Goal: Task Accomplishment & Management: Use online tool/utility

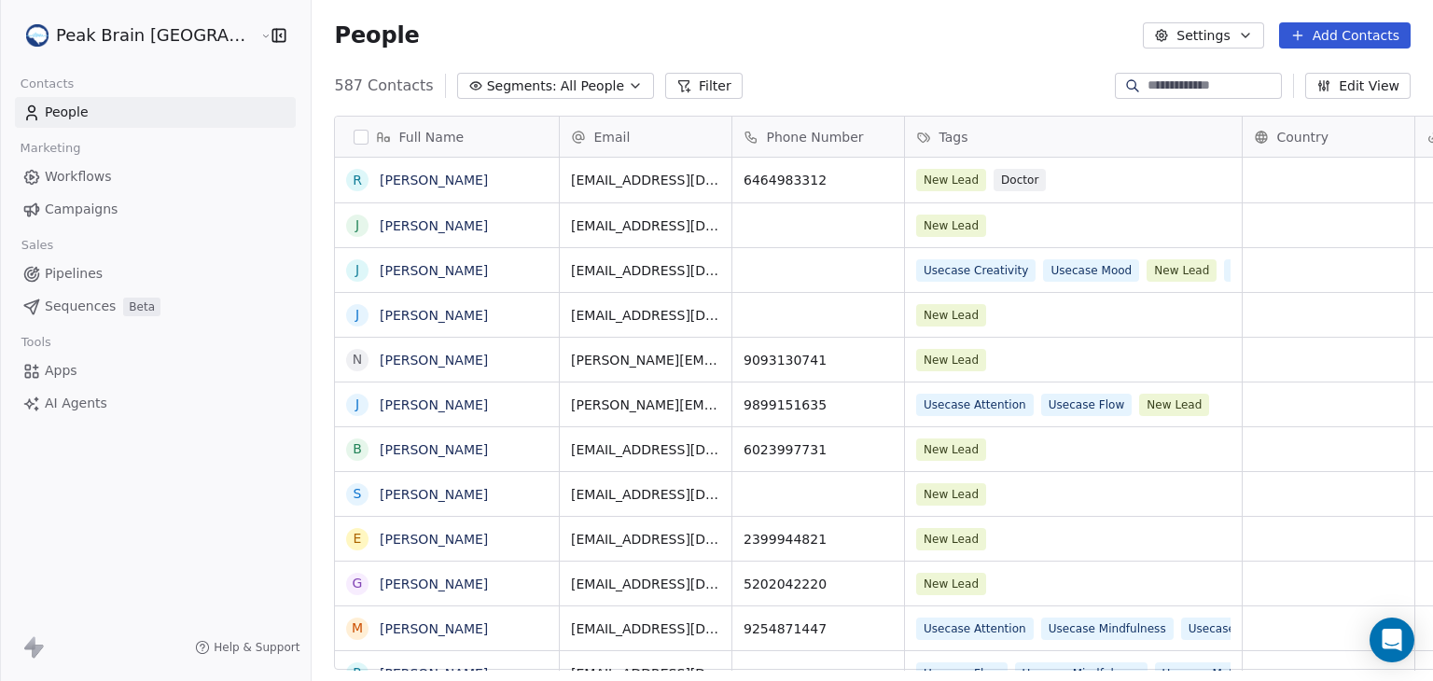
scroll to position [584, 1166]
click at [100, 178] on span "Workflows" at bounding box center [78, 177] width 67 height 20
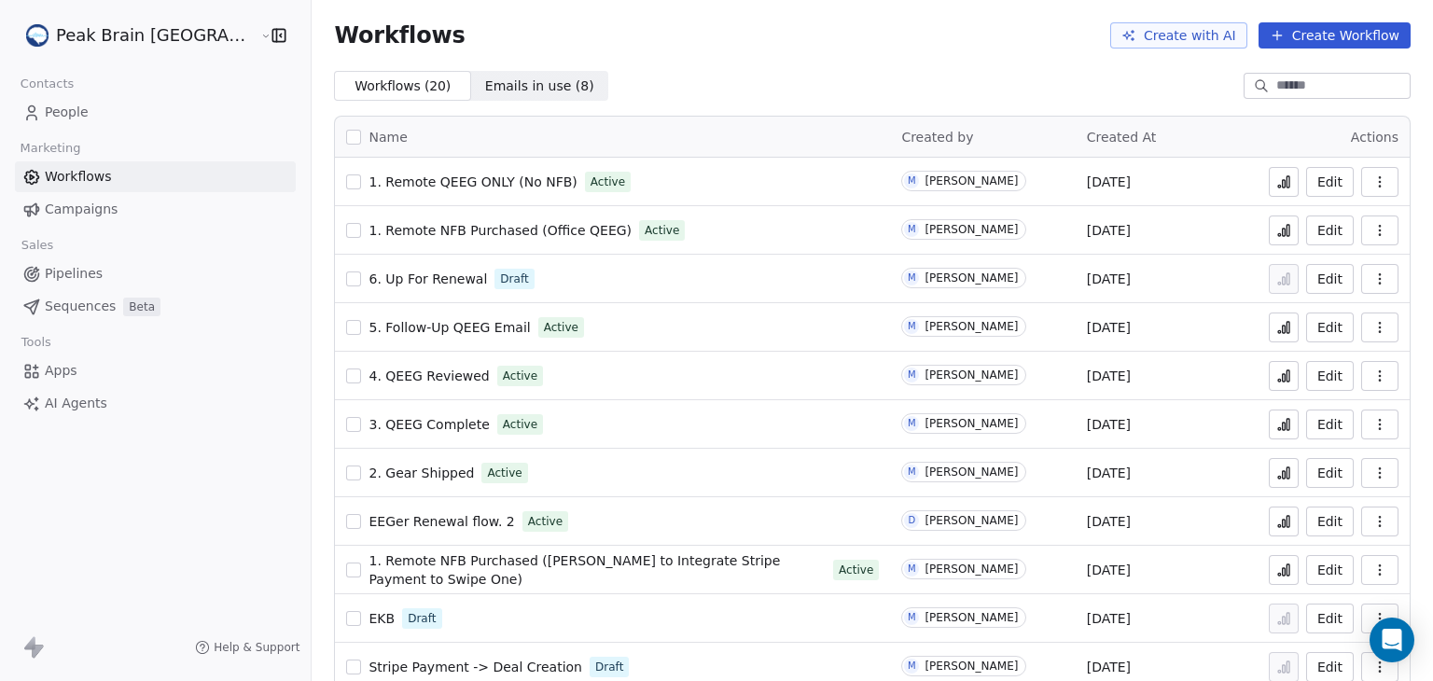
click at [81, 270] on span "Pipelines" at bounding box center [74, 274] width 58 height 20
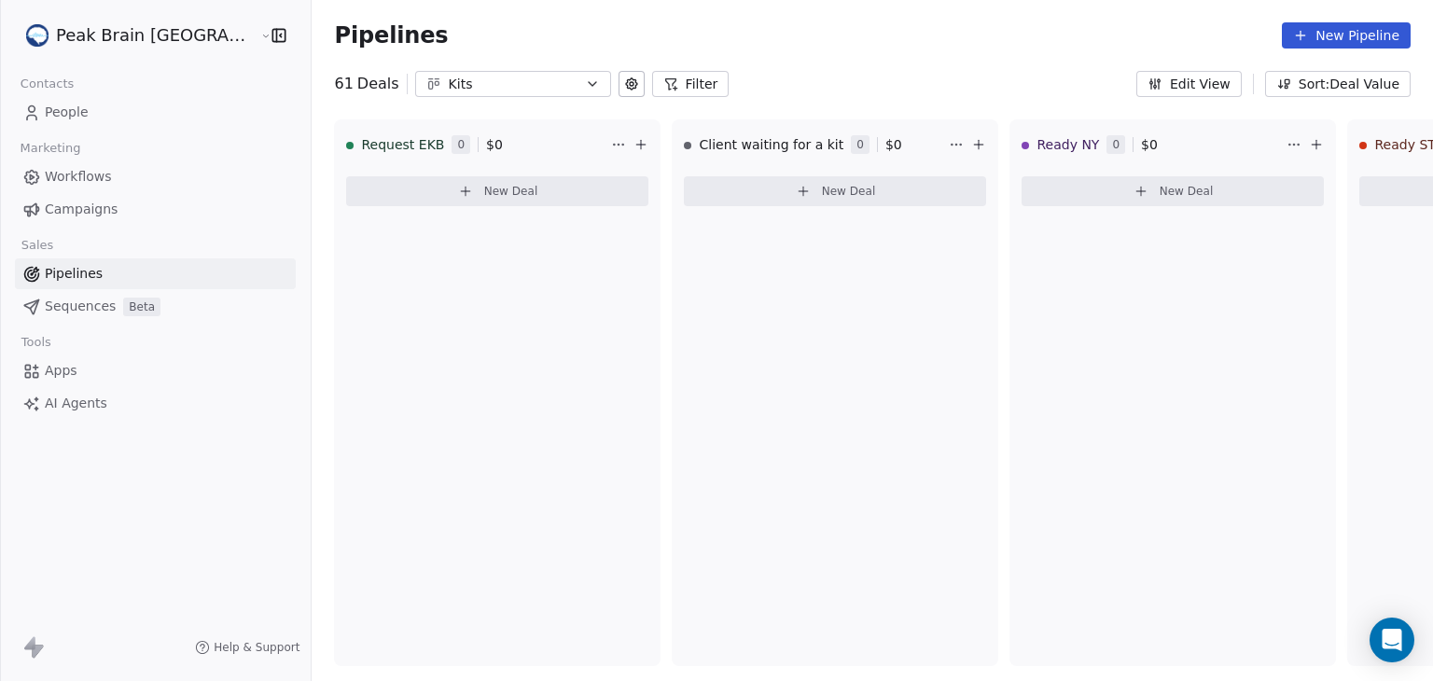
click at [652, 84] on button "Filter" at bounding box center [690, 84] width 77 height 26
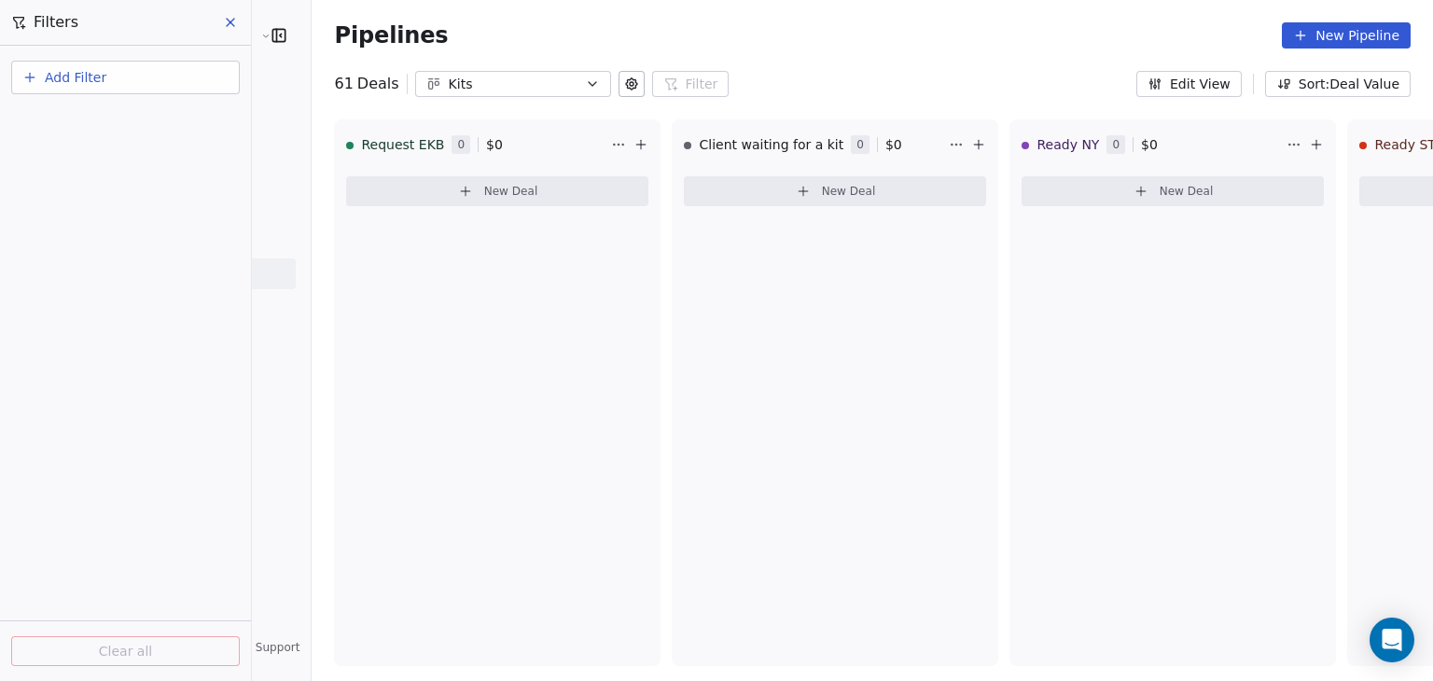
click at [112, 74] on button "Add Filter" at bounding box center [125, 78] width 229 height 34
click at [83, 114] on span "Deal properties" at bounding box center [81, 121] width 101 height 20
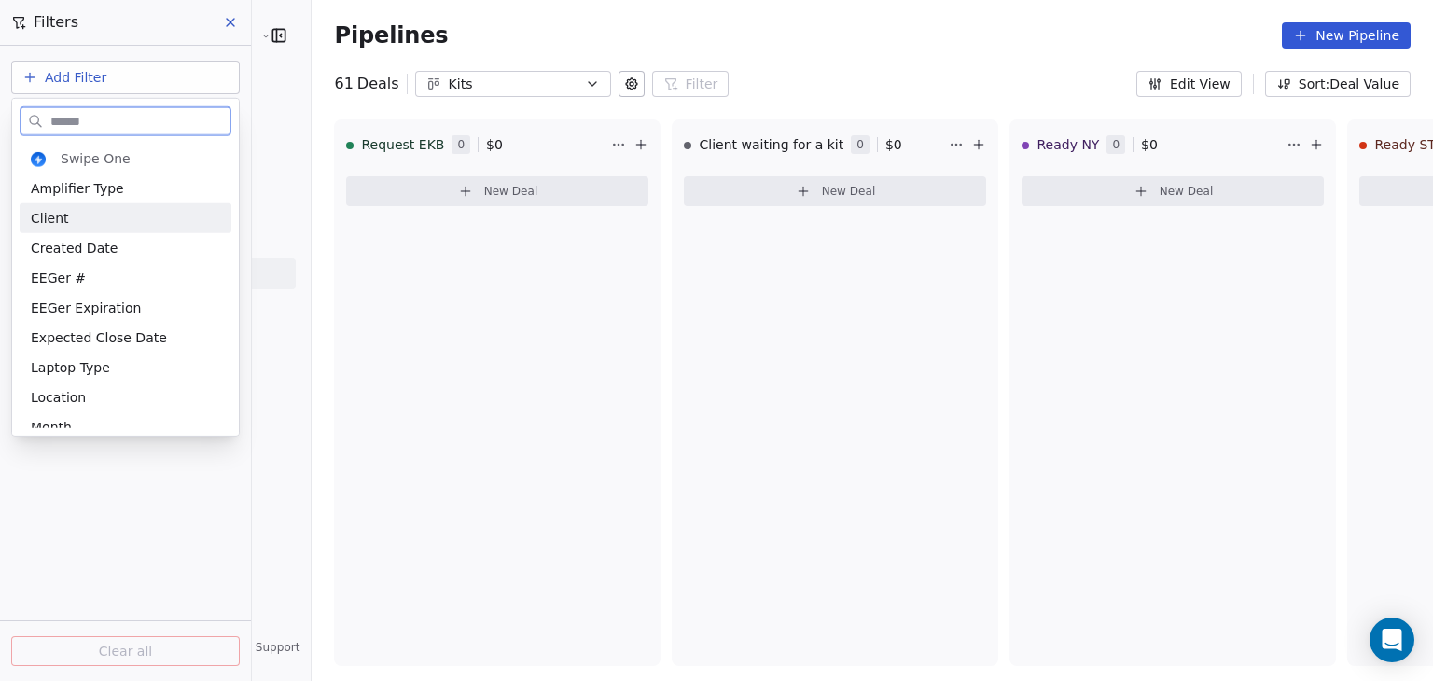
click at [65, 218] on div "Client" at bounding box center [125, 218] width 189 height 19
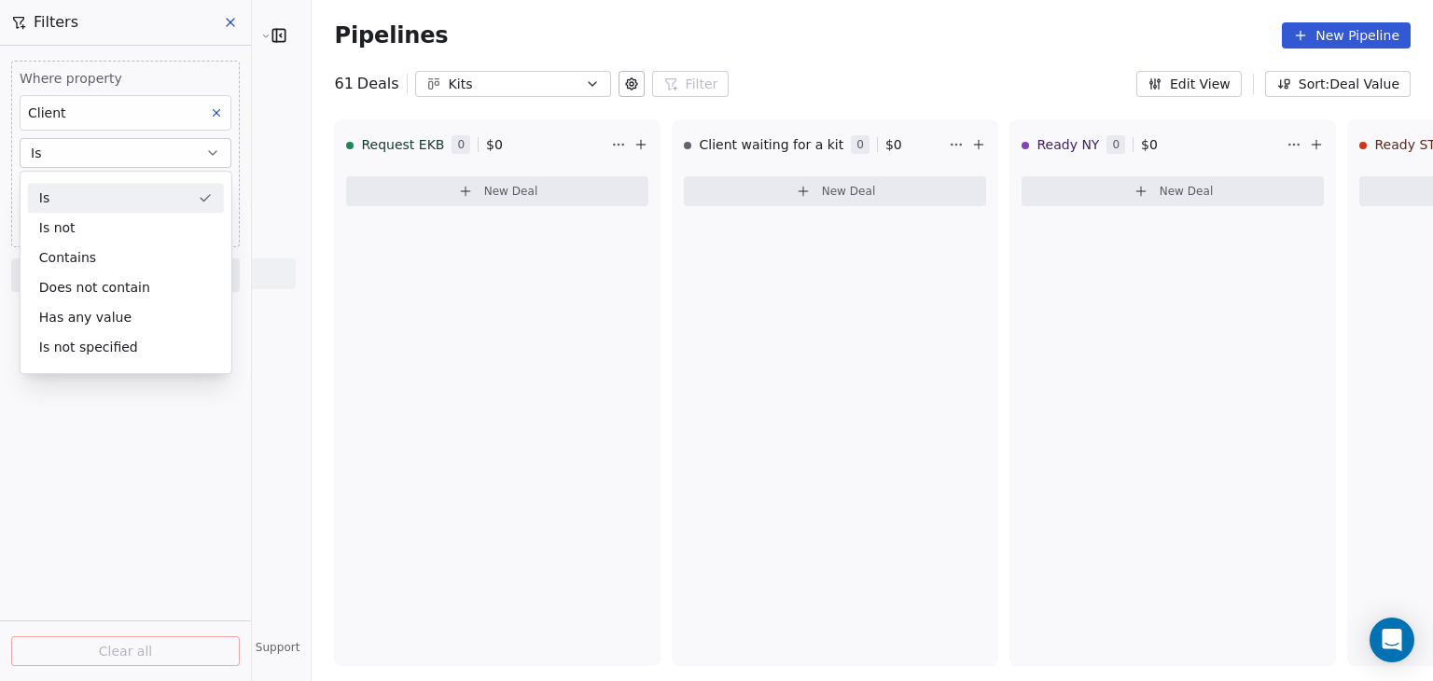
click at [79, 203] on div "Is" at bounding box center [126, 198] width 196 height 30
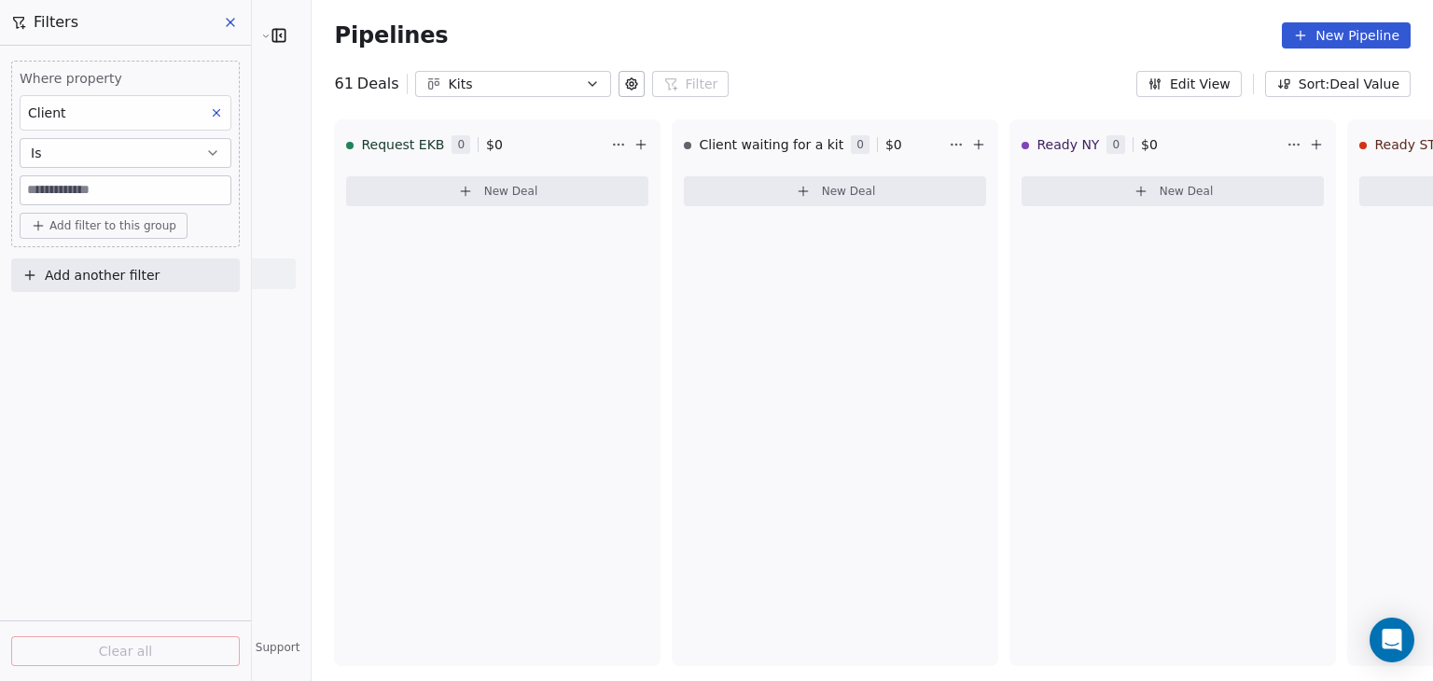
click at [87, 191] on input at bounding box center [126, 190] width 210 height 28
type input "****"
click at [213, 110] on icon at bounding box center [216, 112] width 13 height 13
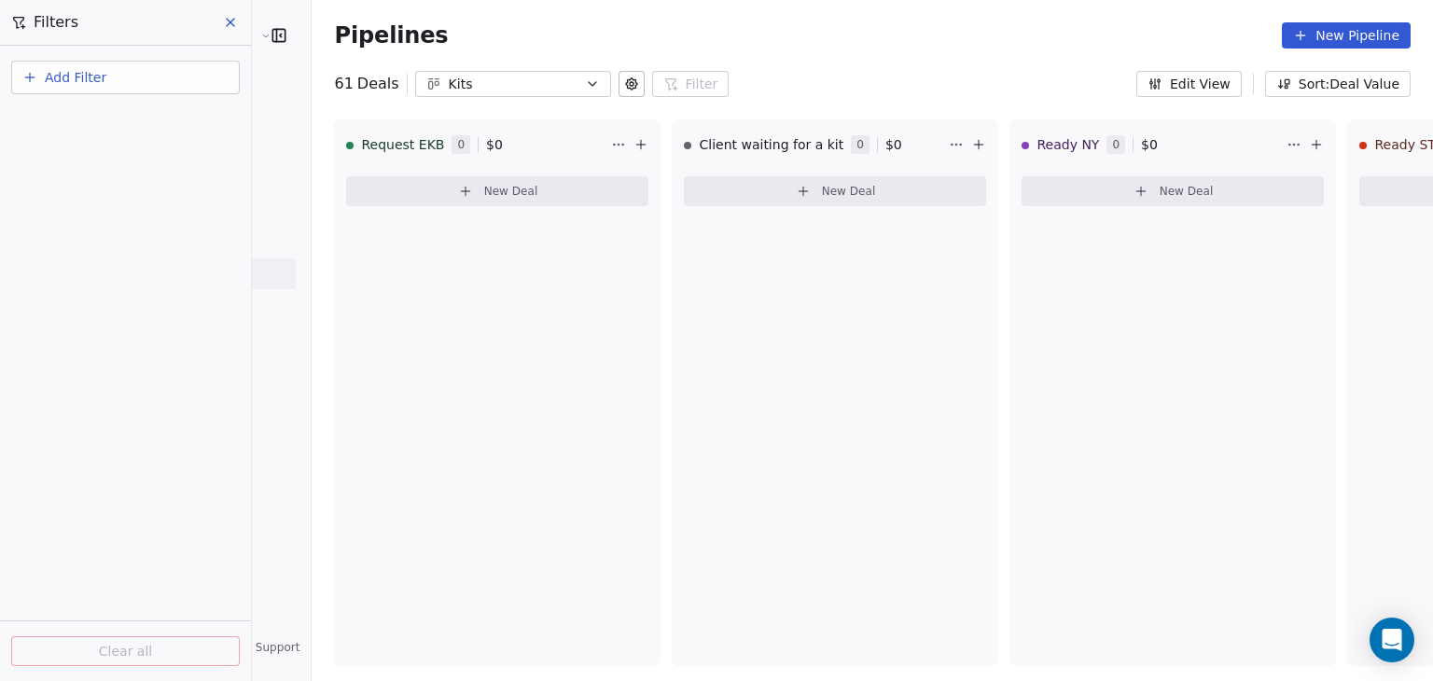
click at [161, 75] on button "Add Filter" at bounding box center [125, 78] width 229 height 34
click at [103, 124] on span "Deal properties" at bounding box center [81, 121] width 101 height 20
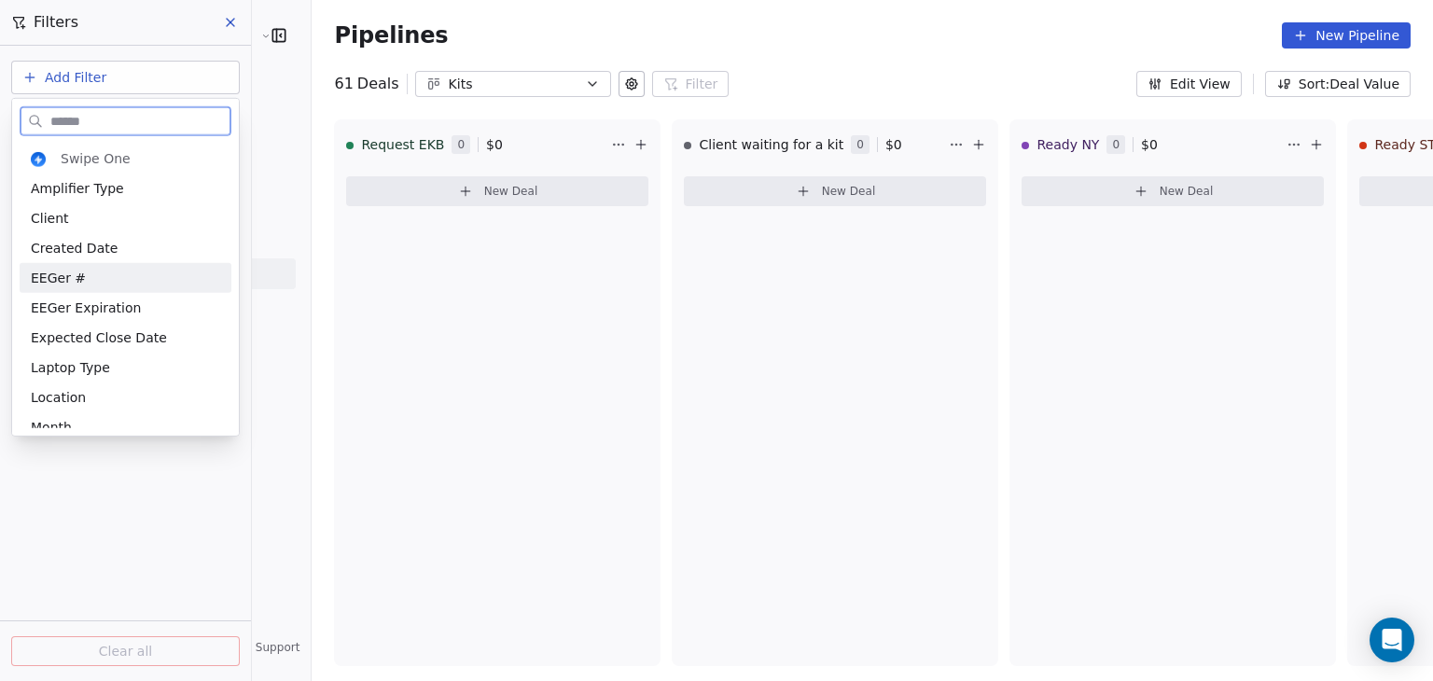
click at [60, 279] on span "EEGer #" at bounding box center [58, 278] width 55 height 19
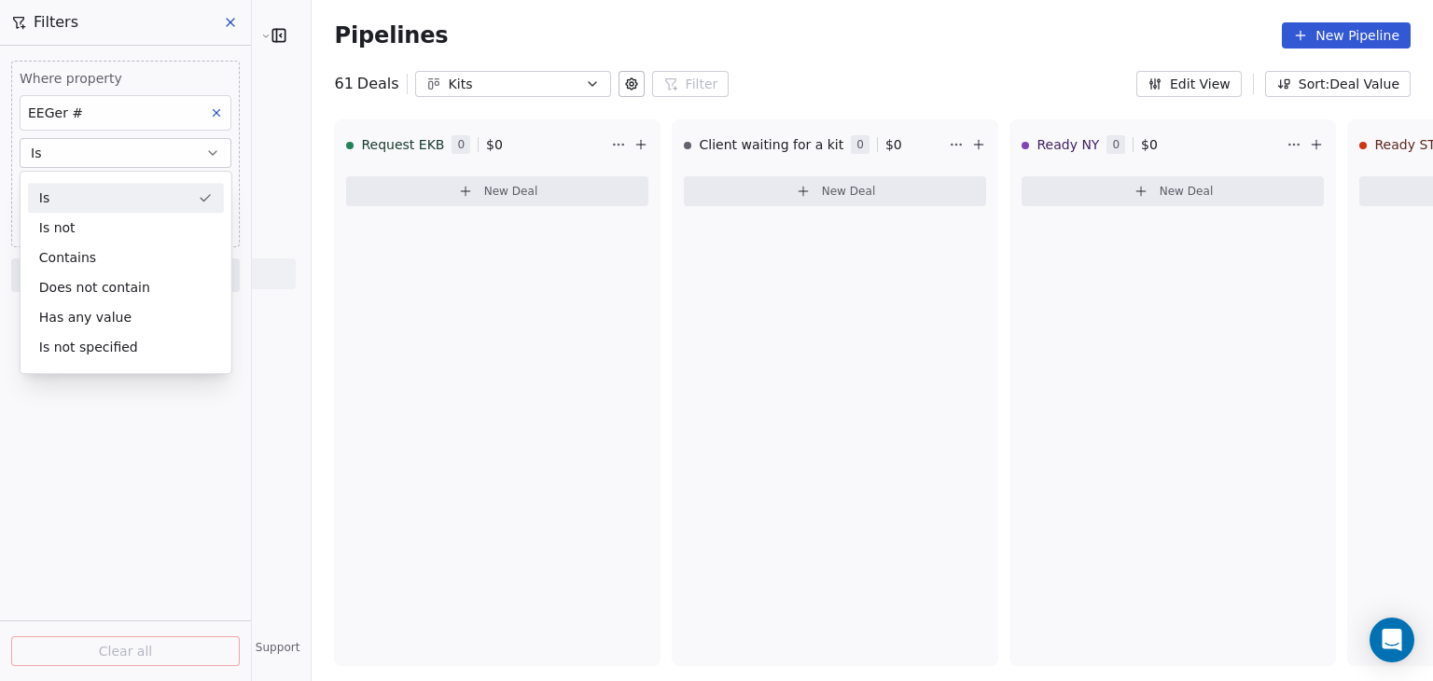
click at [91, 198] on div "Is" at bounding box center [126, 198] width 196 height 30
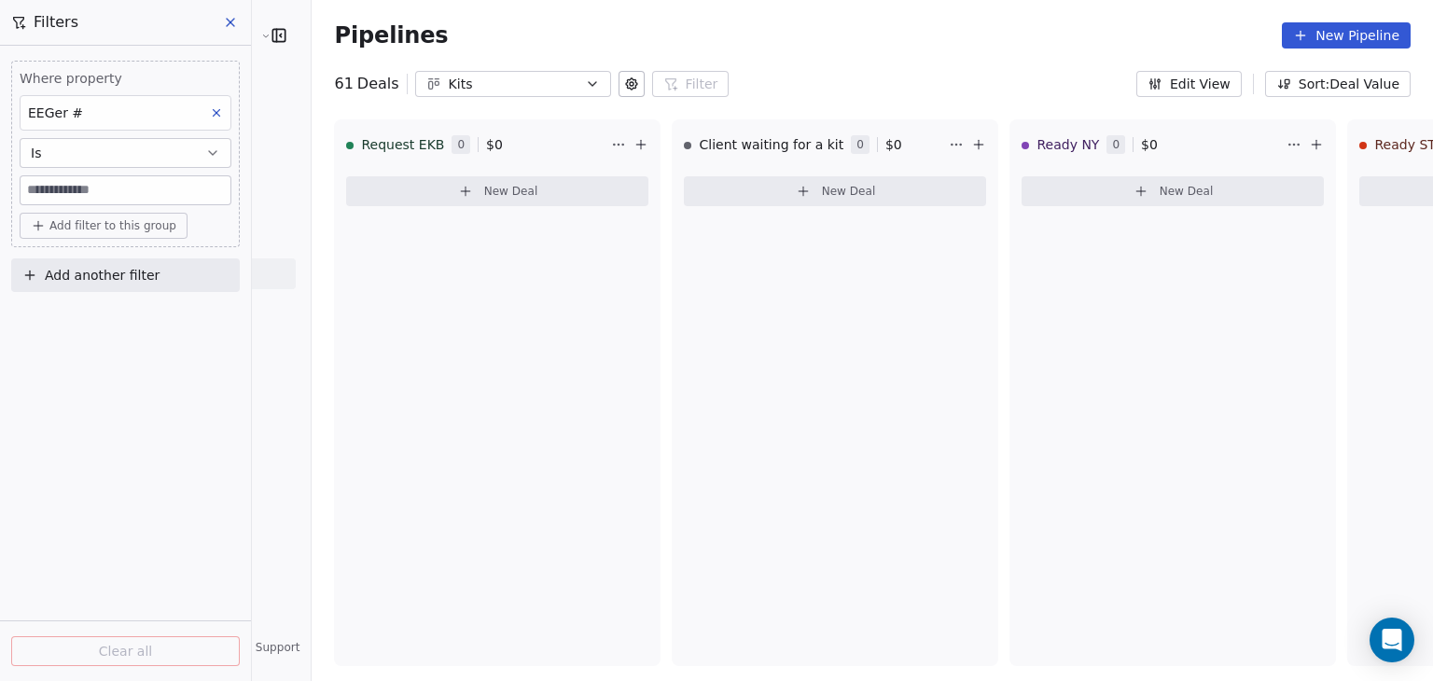
click at [92, 191] on input at bounding box center [126, 190] width 210 height 28
type input "*****"
click at [213, 114] on icon at bounding box center [216, 112] width 13 height 13
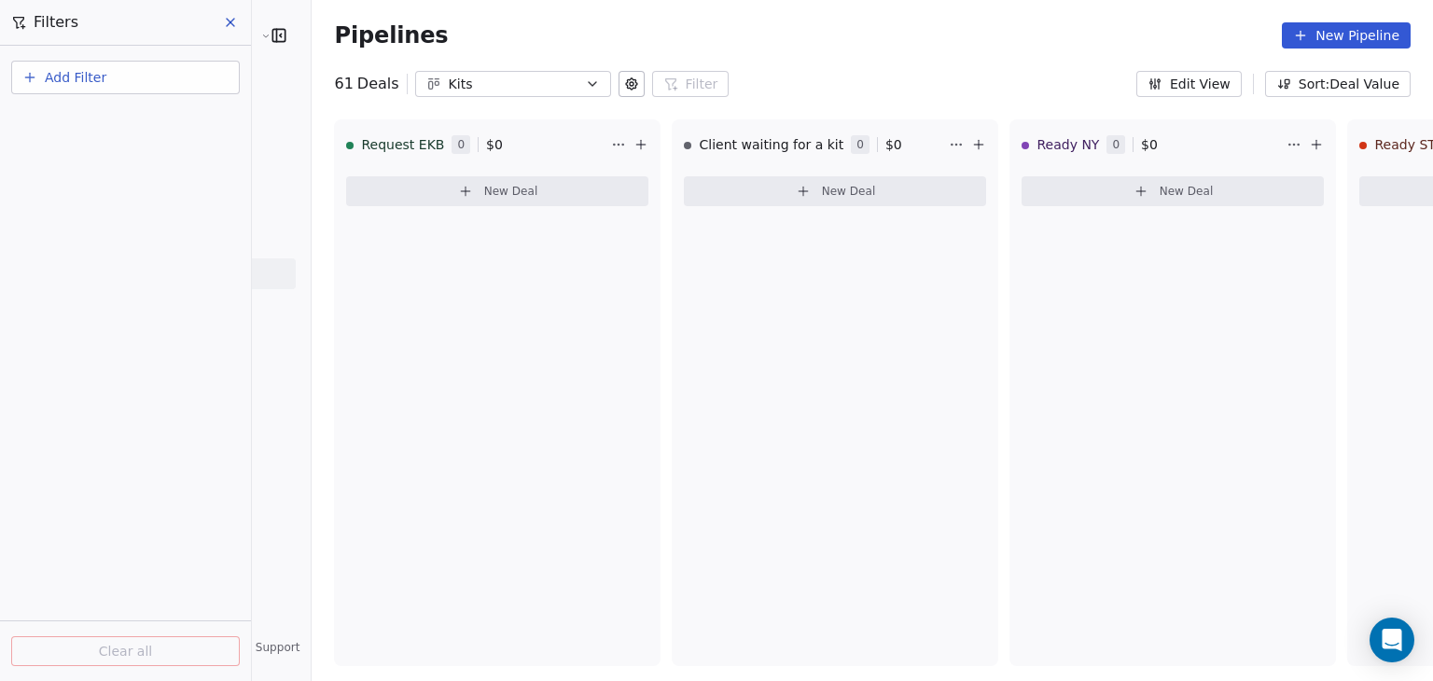
click at [1010, 49] on div "Pipelines New Pipeline" at bounding box center [872, 35] width 1121 height 71
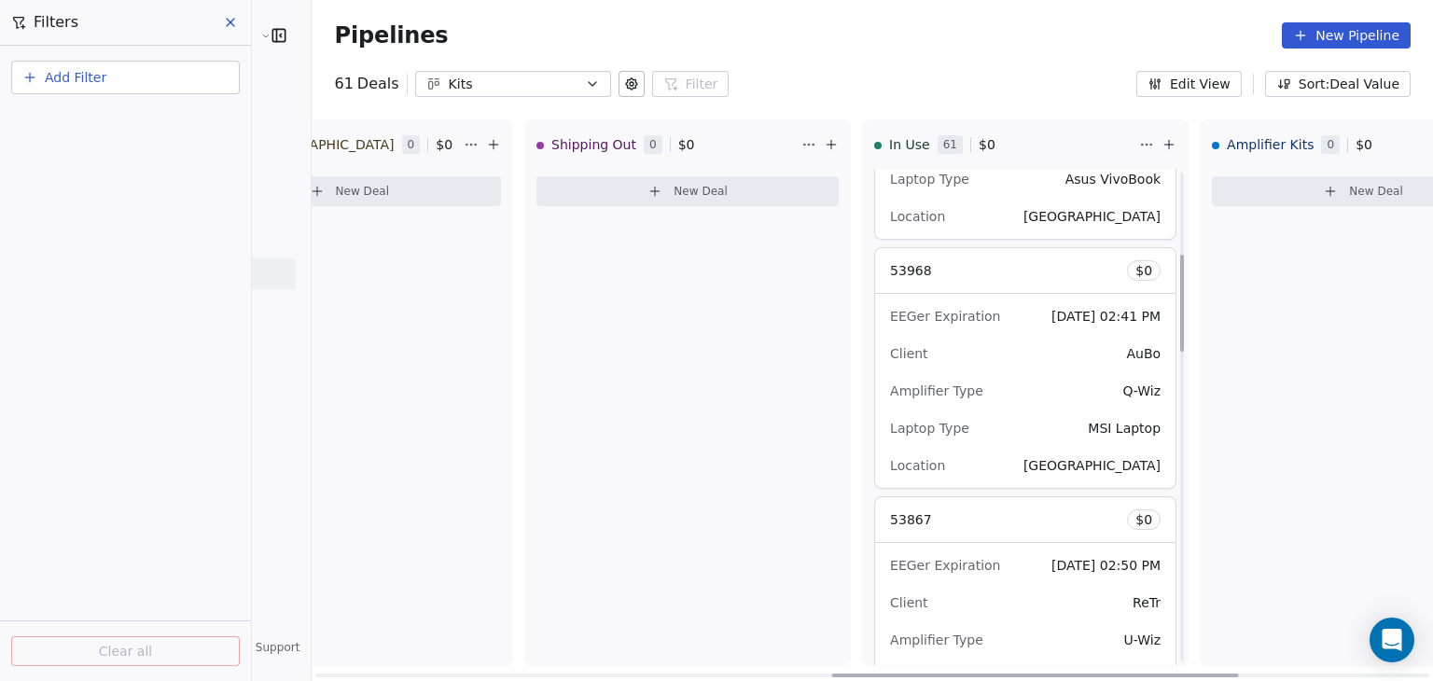
scroll to position [419, 0]
click at [825, 43] on div "Pipelines New Pipeline" at bounding box center [872, 35] width 1076 height 26
